Goal: Communication & Community: Answer question/provide support

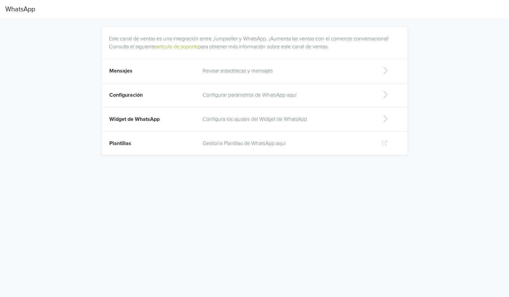
click at [234, 74] on p "Revisar estadísticas y mensajes" at bounding box center [287, 71] width 168 height 8
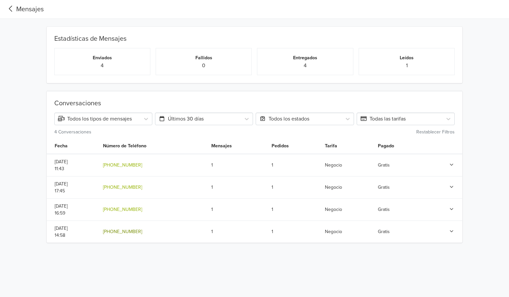
click at [142, 232] on link "[PHONE_NUMBER]" at bounding box center [122, 232] width 39 height 6
click at [456, 231] on td at bounding box center [443, 232] width 37 height 22
click at [451, 232] on icon at bounding box center [452, 231] width 6 height 5
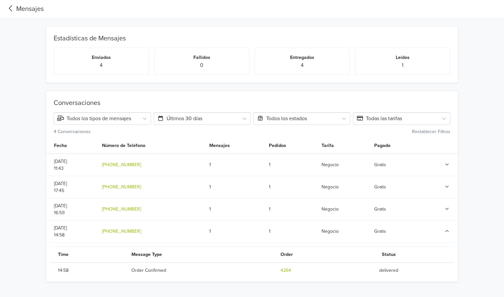
scroll to position [1, 0]
click at [450, 208] on icon at bounding box center [447, 208] width 6 height 5
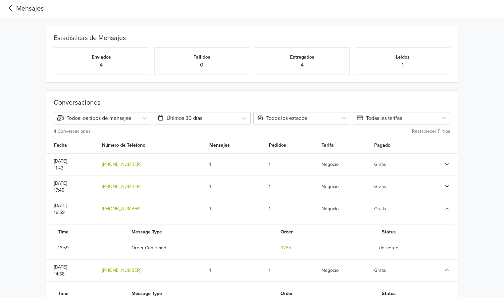
click at [447, 187] on icon at bounding box center [447, 187] width 3 height 2
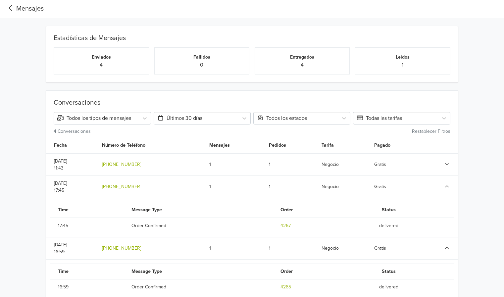
click at [447, 163] on icon at bounding box center [447, 164] width 6 height 5
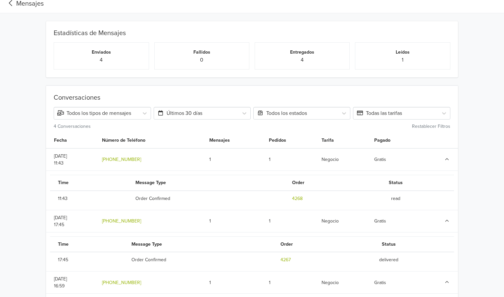
scroll to position [0, 0]
